Goal: Task Accomplishment & Management: Manage account settings

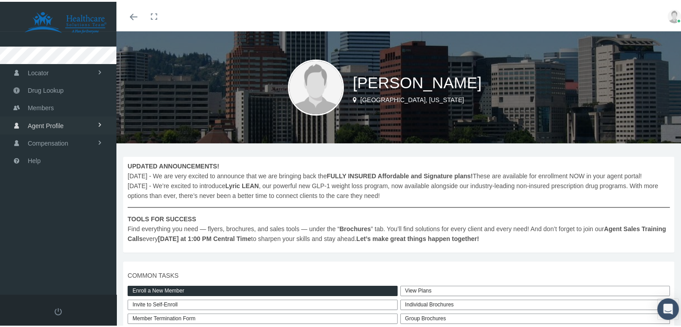
click at [58, 122] on span "Agent Profile" at bounding box center [46, 124] width 36 height 17
click at [49, 143] on link "View" at bounding box center [58, 143] width 116 height 16
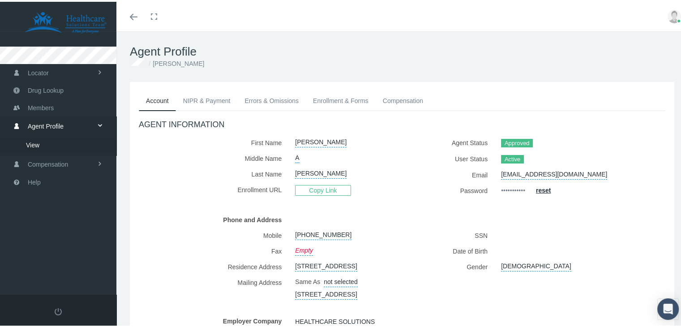
click at [215, 95] on link "NIPR & Payment" at bounding box center [207, 99] width 62 height 20
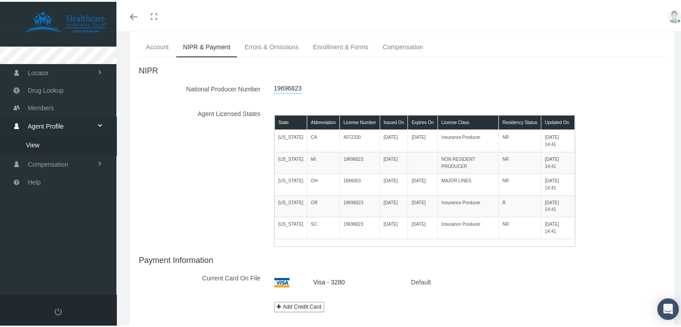
scroll to position [51, 0]
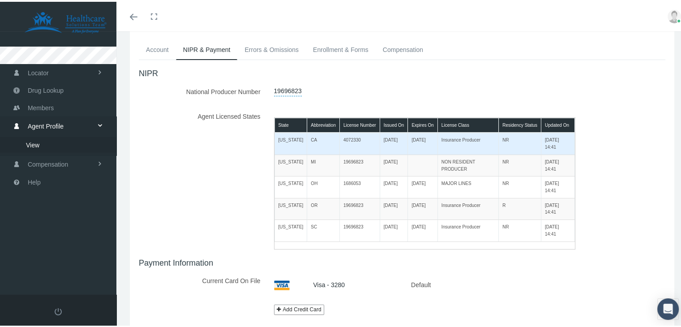
click at [545, 146] on td "09/10/2025 14:41" at bounding box center [558, 142] width 34 height 22
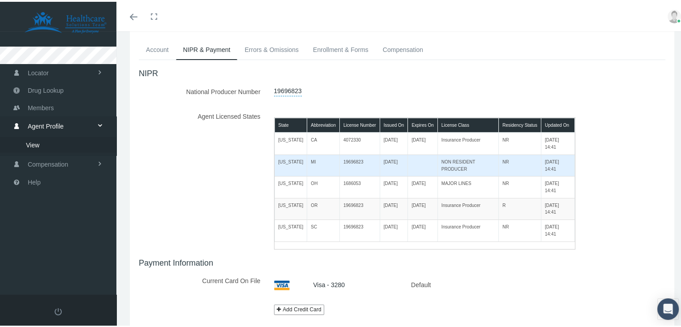
click at [546, 167] on td "[DATE] 14:41" at bounding box center [558, 163] width 34 height 21
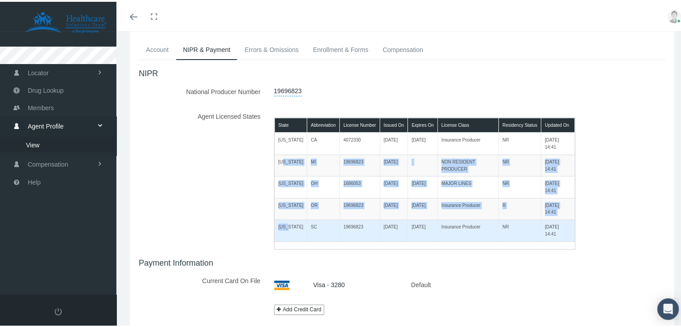
drag, startPoint x: 281, startPoint y: 161, endPoint x: 286, endPoint y: 222, distance: 61.1
click at [286, 222] on tbody "California CA 4072330 10/30/2020 11/30/2026 Insurance Producer NR 09/10/2025 14…" at bounding box center [425, 185] width 301 height 109
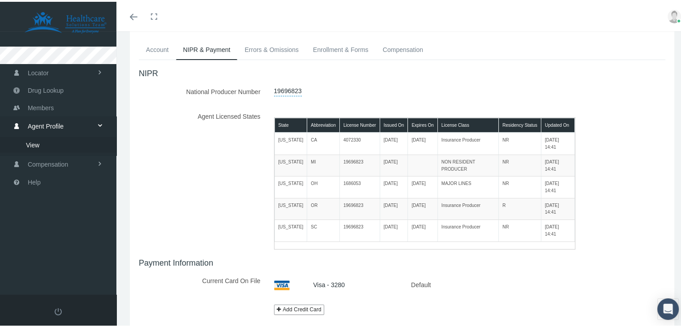
click at [220, 209] on label "Agent Licensed States" at bounding box center [199, 177] width 135 height 141
click at [331, 52] on link "Enrollment & Forms" at bounding box center [341, 48] width 70 height 20
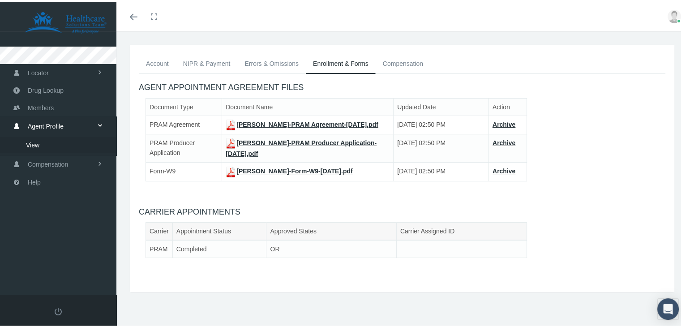
click at [415, 52] on link "Compensation" at bounding box center [403, 62] width 55 height 20
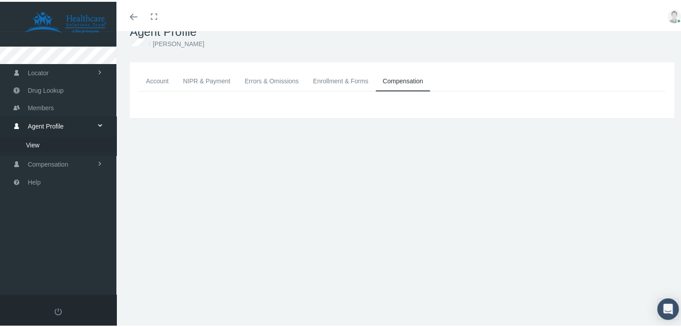
scroll to position [20, 0]
click at [347, 77] on link "Enrollment & Forms" at bounding box center [341, 79] width 70 height 20
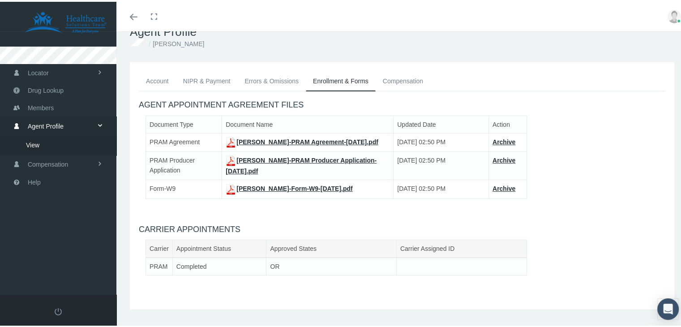
click at [202, 81] on link "NIPR & Payment" at bounding box center [207, 79] width 62 height 20
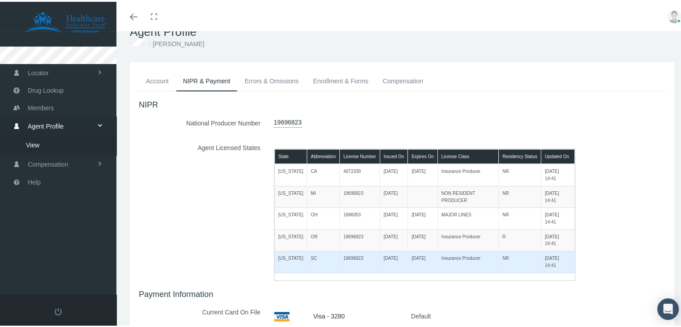
click at [516, 262] on td "NR" at bounding box center [520, 259] width 43 height 21
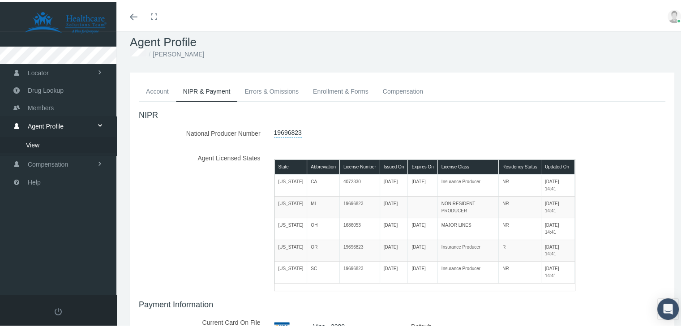
scroll to position [0, 0]
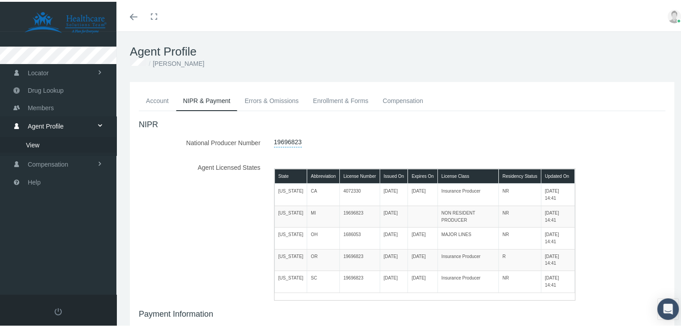
click at [155, 99] on link "Account" at bounding box center [157, 99] width 37 height 20
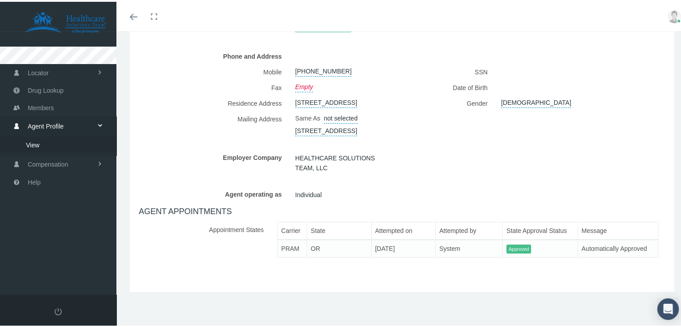
scroll to position [198, 0]
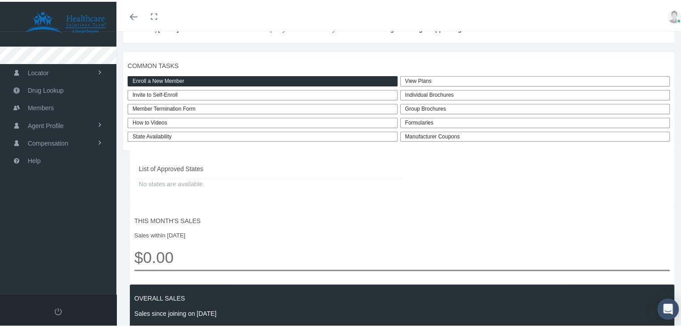
scroll to position [215, 0]
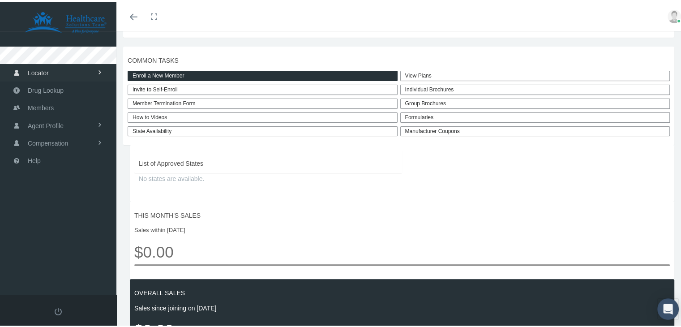
click at [48, 73] on span "Locator" at bounding box center [38, 71] width 21 height 17
click at [48, 124] on span "Drug Lookup" at bounding box center [46, 124] width 36 height 17
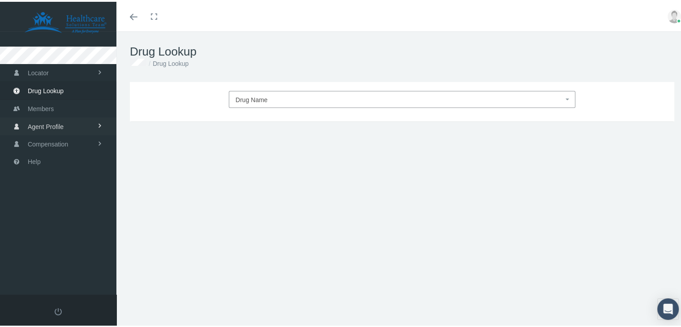
click at [48, 128] on span "Agent Profile" at bounding box center [46, 124] width 36 height 17
click at [38, 142] on span "View" at bounding box center [32, 143] width 13 height 15
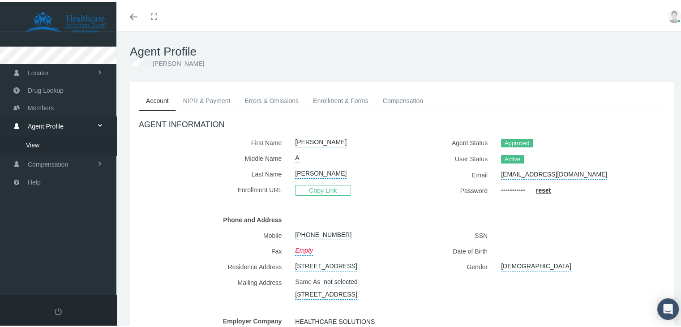
click at [207, 97] on link "NIPR & Payment" at bounding box center [207, 99] width 62 height 20
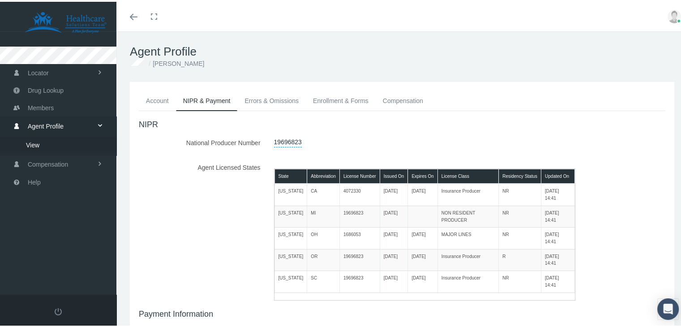
click at [271, 101] on link "Errors & Omissions" at bounding box center [271, 99] width 69 height 20
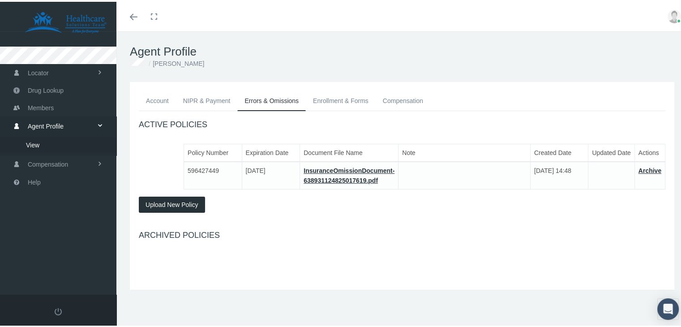
click at [331, 103] on link "Enrollment & Forms" at bounding box center [341, 99] width 70 height 20
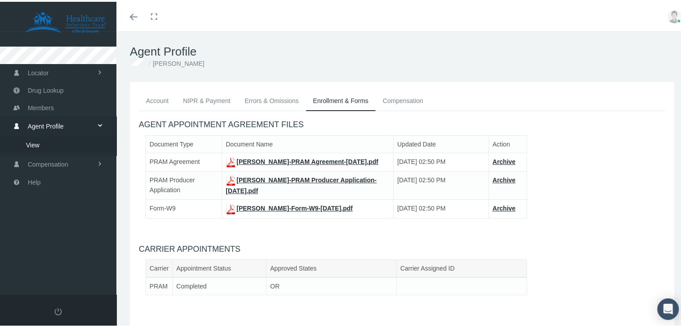
click at [301, 159] on link "KARLA MORFIN LOPEZ-PRAM Agreement-Sep 10, 2025.pdf" at bounding box center [302, 159] width 153 height 7
click at [407, 102] on link "Compensation" at bounding box center [403, 99] width 55 height 20
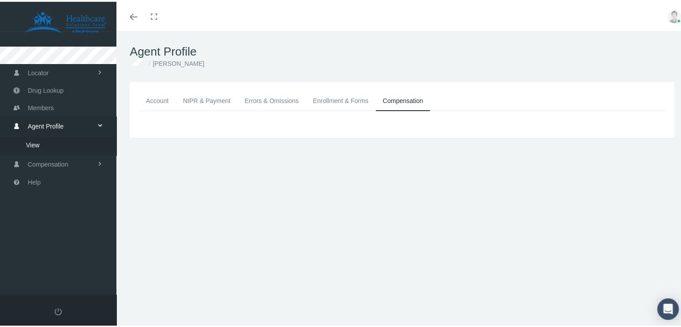
click at [164, 96] on link "Account" at bounding box center [157, 99] width 37 height 20
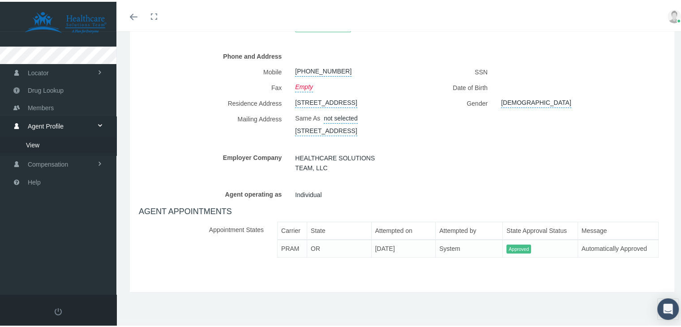
scroll to position [198, 0]
click at [524, 247] on span "Approved" at bounding box center [519, 247] width 25 height 9
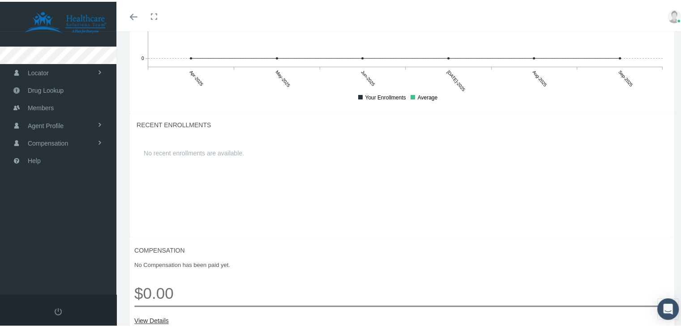
scroll to position [679, 0]
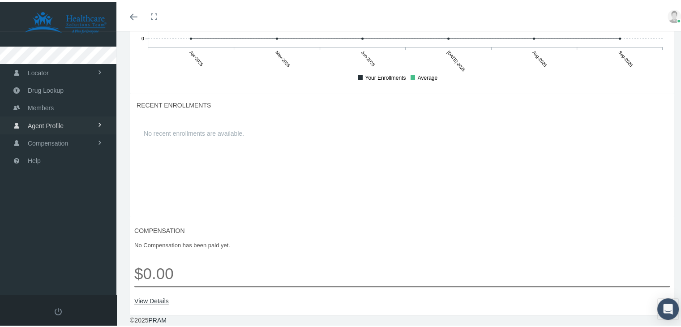
click at [54, 122] on span "Agent Profile" at bounding box center [46, 124] width 36 height 17
click at [55, 140] on link "View" at bounding box center [58, 143] width 116 height 16
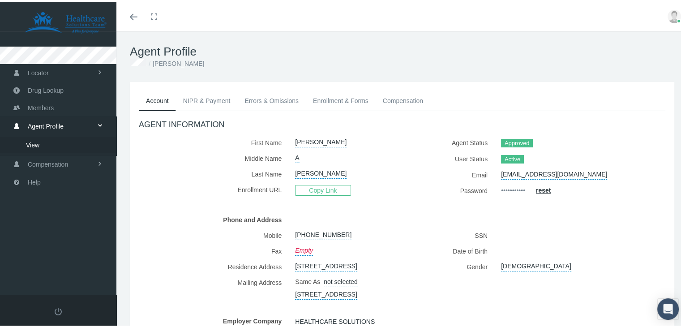
click at [281, 99] on link "Errors & Omissions" at bounding box center [271, 99] width 69 height 20
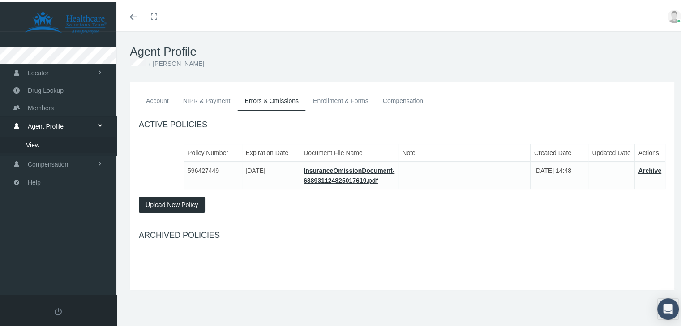
click at [327, 103] on link "Enrollment & Forms" at bounding box center [341, 99] width 70 height 20
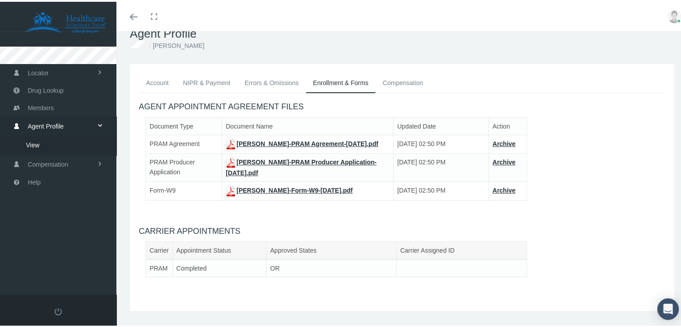
scroll to position [56, 0]
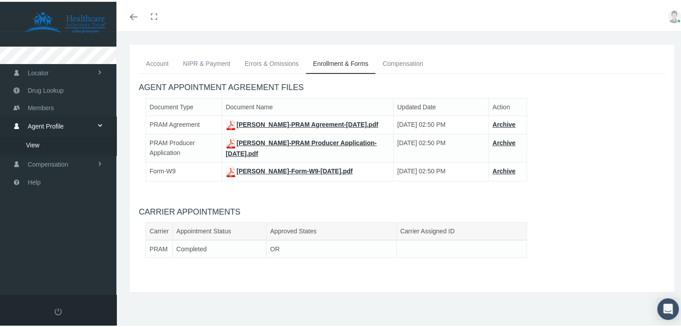
click at [200, 247] on td "Completed" at bounding box center [219, 247] width 94 height 18
click at [279, 249] on td "OR" at bounding box center [331, 247] width 130 height 18
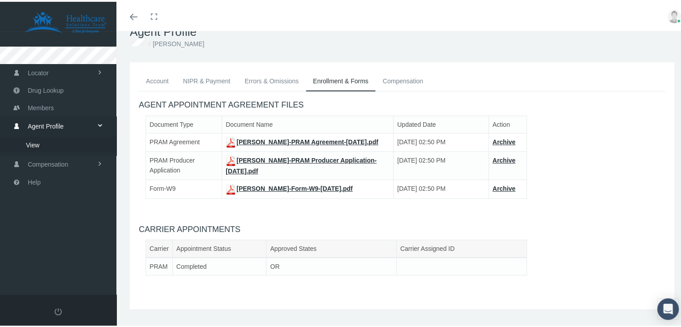
scroll to position [0, 0]
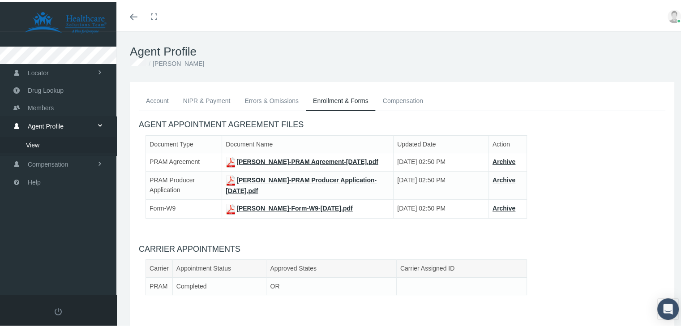
click at [198, 100] on link "NIPR & Payment" at bounding box center [207, 99] width 62 height 20
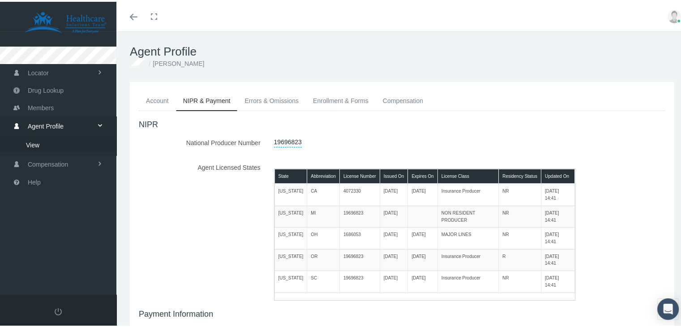
click at [284, 141] on link "19696823" at bounding box center [288, 139] width 28 height 13
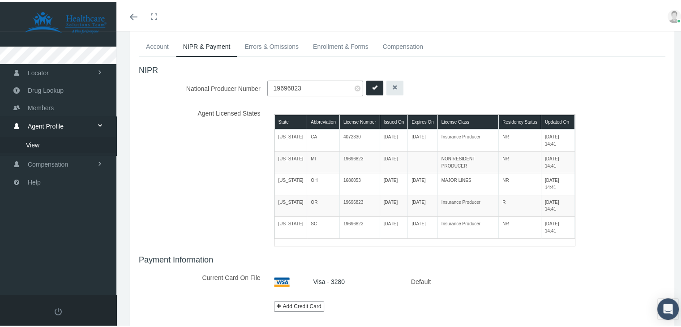
scroll to position [60, 0]
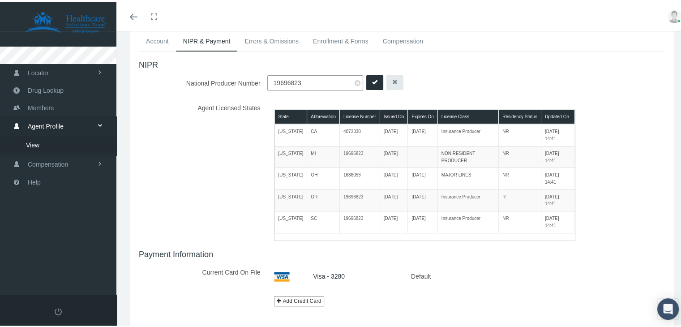
click at [375, 80] on button "submit" at bounding box center [374, 80] width 17 height 15
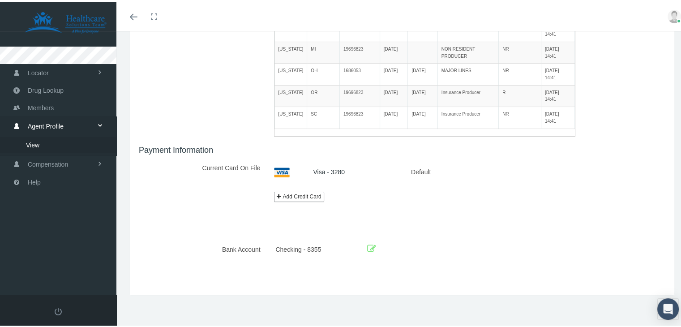
scroll to position [165, 0]
click at [681, 4] on link at bounding box center [674, 15] width 27 height 30
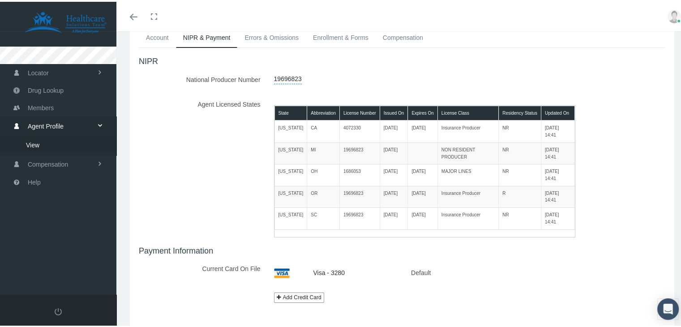
scroll to position [21, 0]
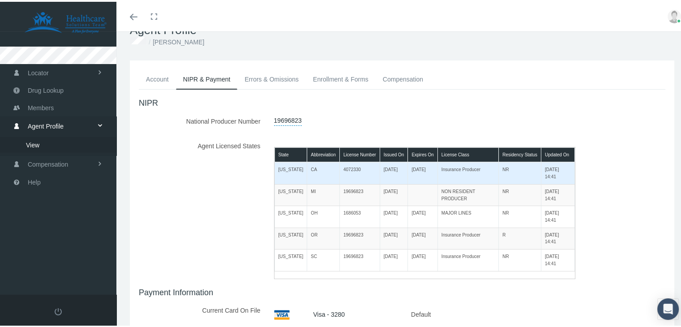
click at [284, 171] on td "[US_STATE]" at bounding box center [291, 171] width 33 height 22
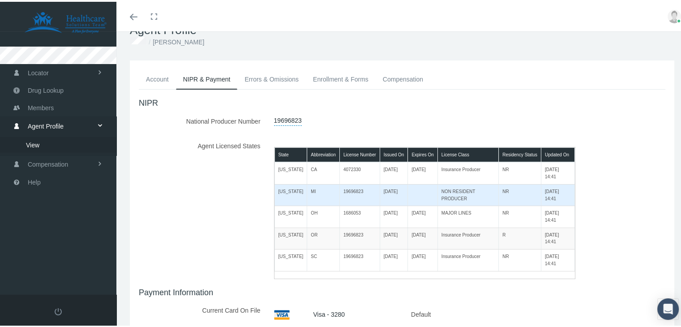
click at [288, 194] on td "[US_STATE]" at bounding box center [291, 192] width 33 height 21
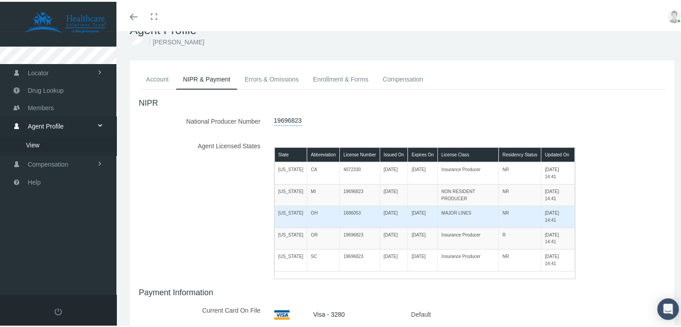
click at [289, 211] on td "[US_STATE]" at bounding box center [291, 214] width 33 height 21
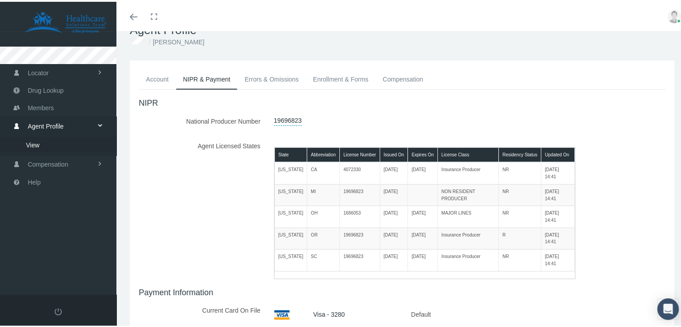
click at [160, 79] on link "Account" at bounding box center [157, 78] width 37 height 20
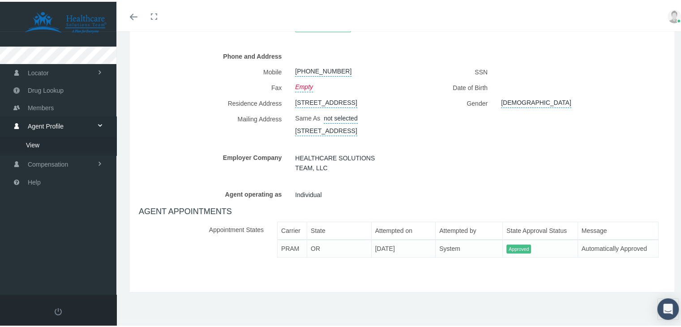
scroll to position [198, 0]
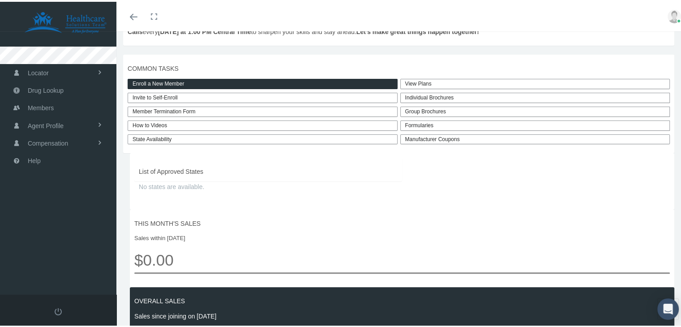
scroll to position [215, 0]
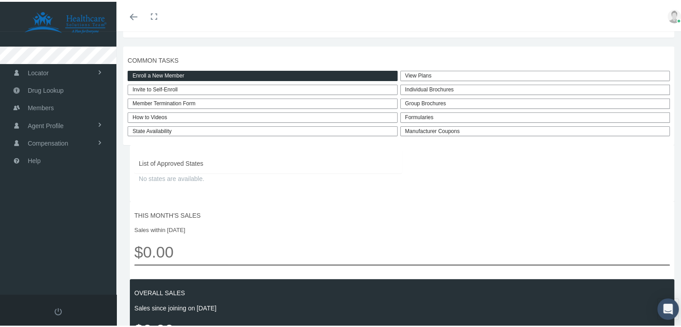
click at [213, 135] on link "State Availability" at bounding box center [263, 130] width 270 height 10
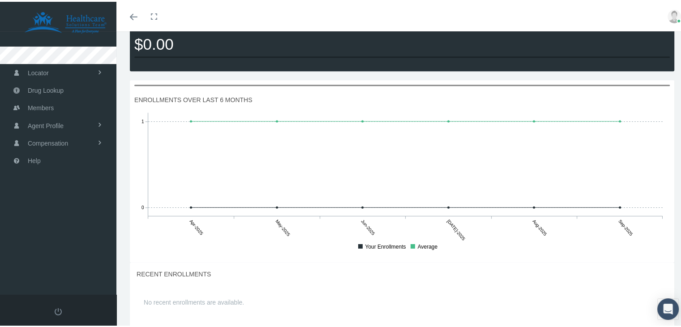
scroll to position [679, 0]
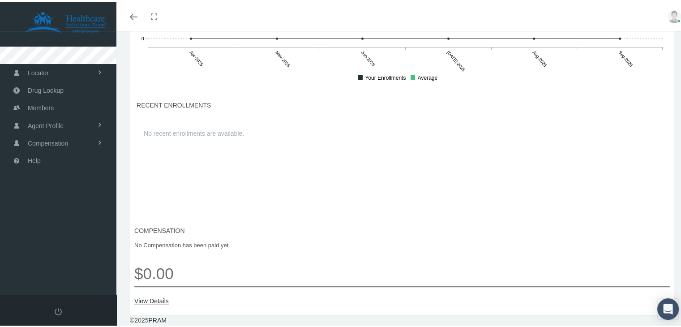
click at [149, 296] on link "View Details" at bounding box center [402, 299] width 536 height 10
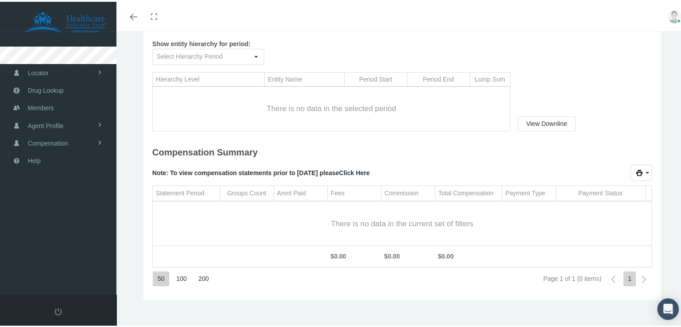
scroll to position [73, 0]
click at [83, 66] on link "Locator" at bounding box center [58, 70] width 116 height 17
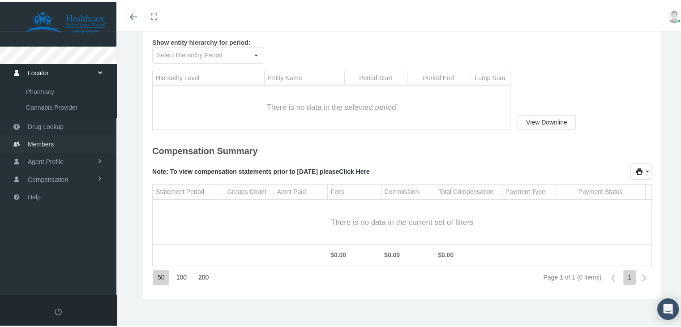
click at [65, 143] on link "Members" at bounding box center [58, 141] width 116 height 17
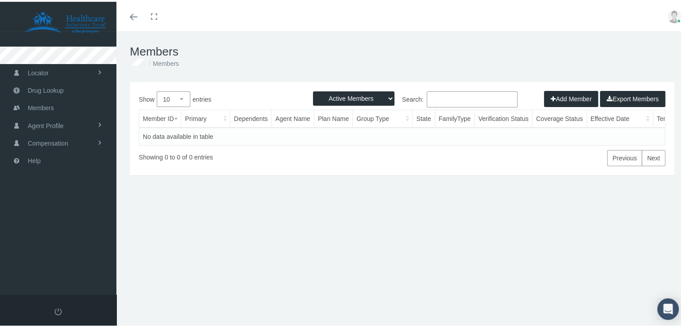
click at [677, 17] on icon at bounding box center [679, 19] width 4 height 4
click at [646, 63] on link "Logout" at bounding box center [652, 66] width 66 height 17
